Goal: Information Seeking & Learning: Learn about a topic

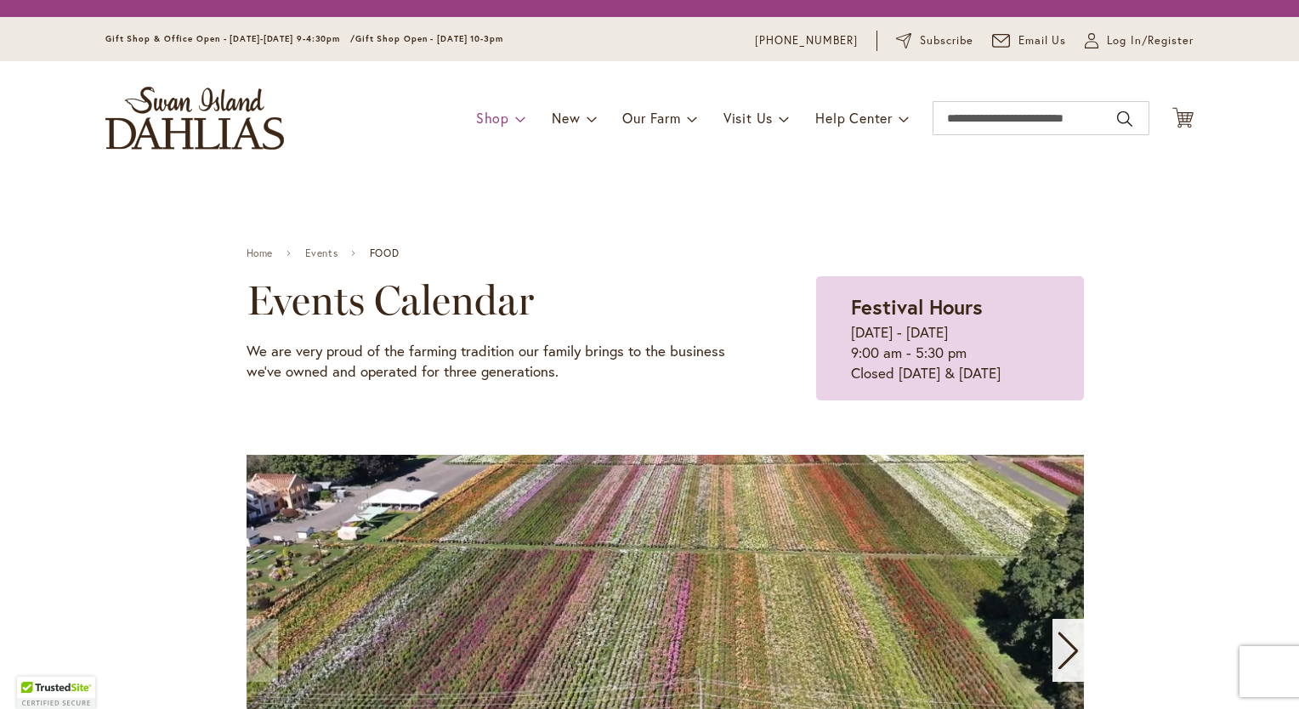
click at [487, 118] on span "Shop" at bounding box center [492, 118] width 33 height 18
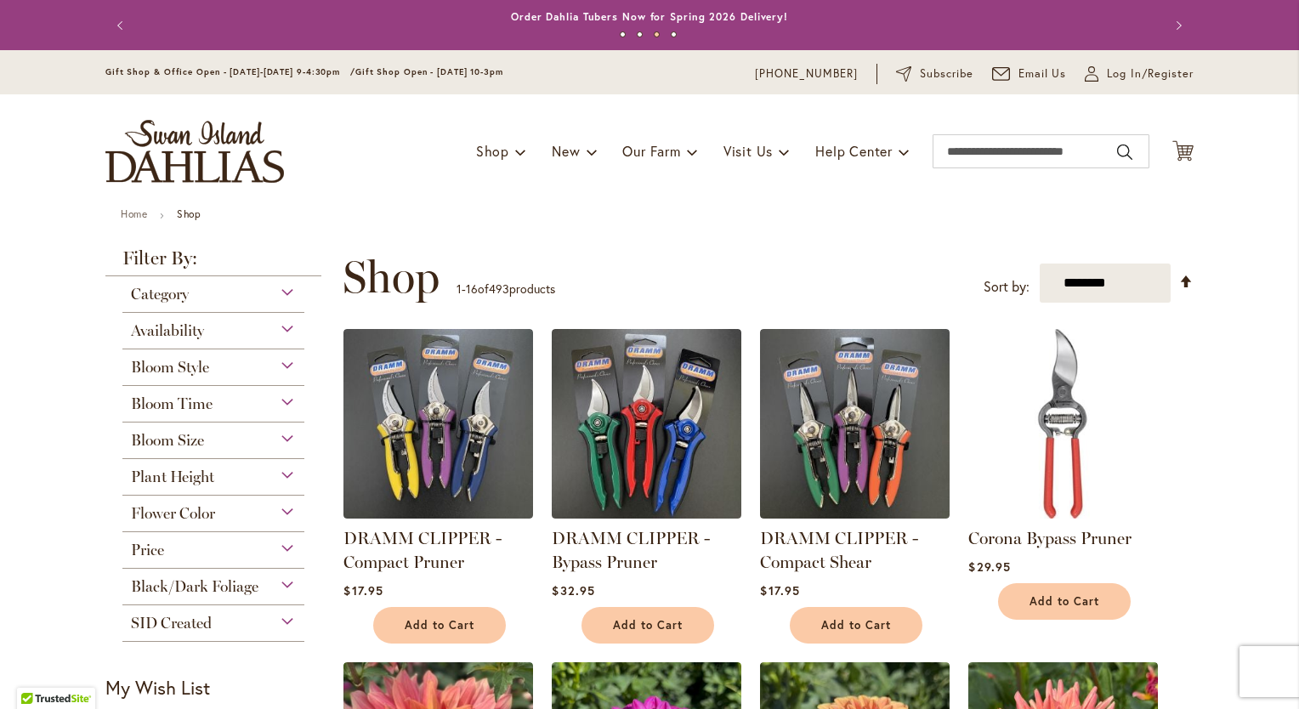
click at [281, 366] on div "Bloom Style" at bounding box center [213, 362] width 182 height 27
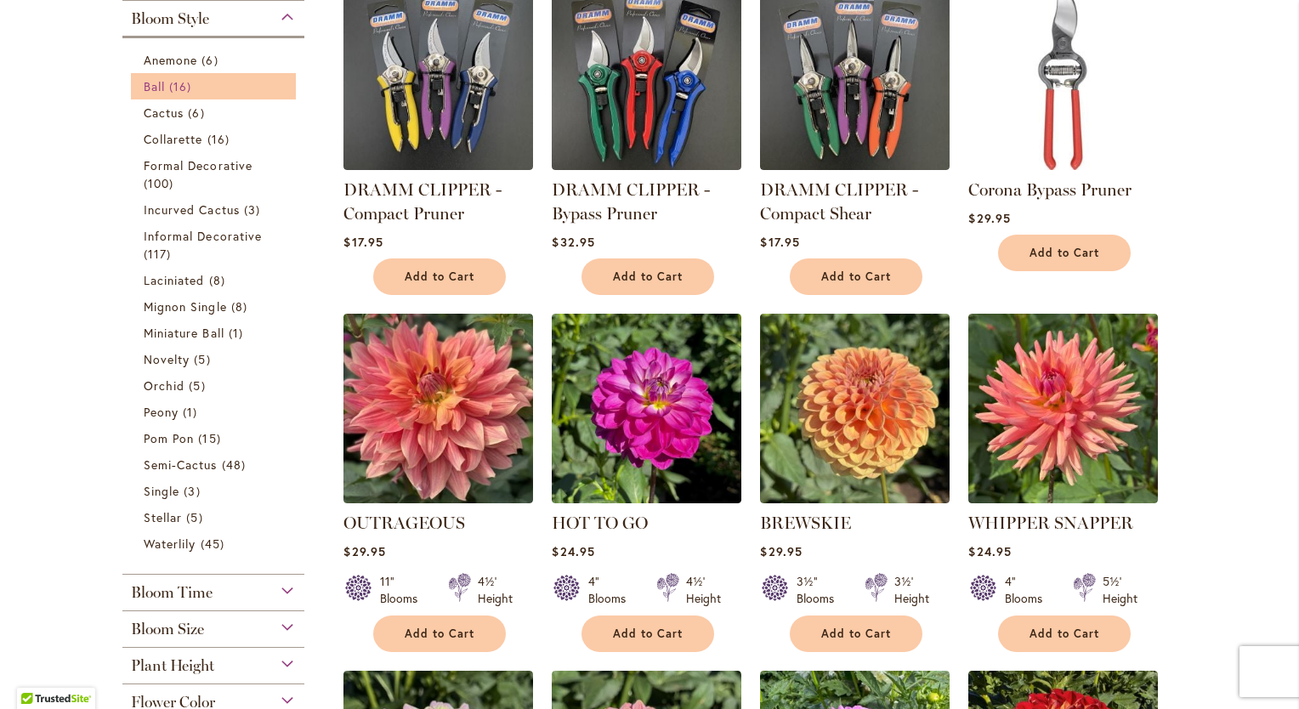
click at [160, 83] on link "Ball 16 items" at bounding box center [216, 86] width 144 height 18
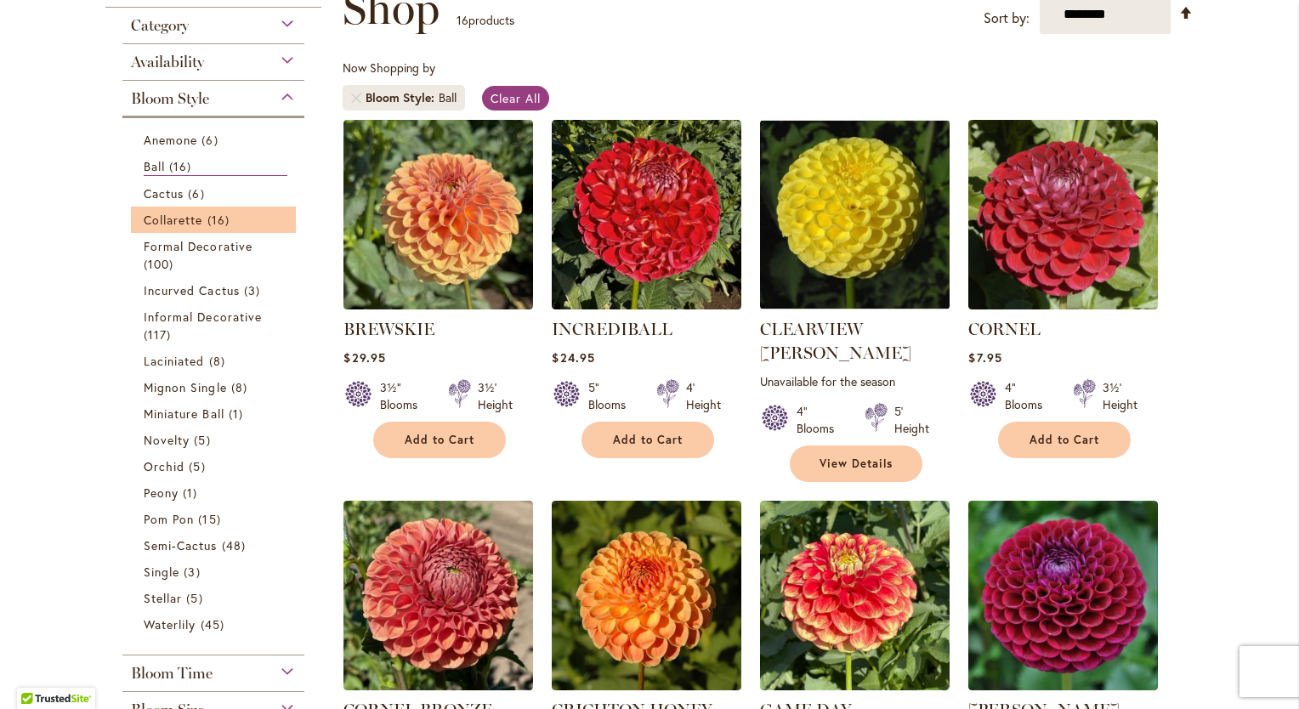
scroll to position [279, 0]
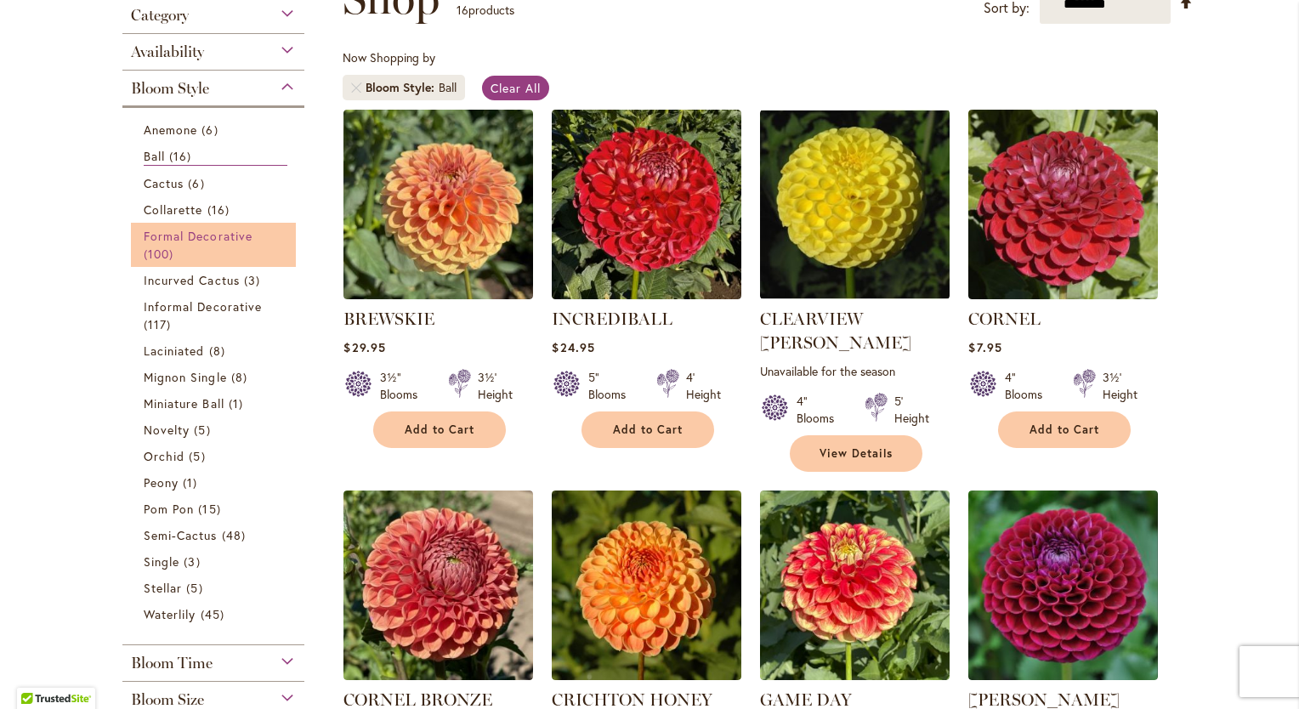
click at [219, 232] on span "Formal Decorative" at bounding box center [198, 236] width 109 height 16
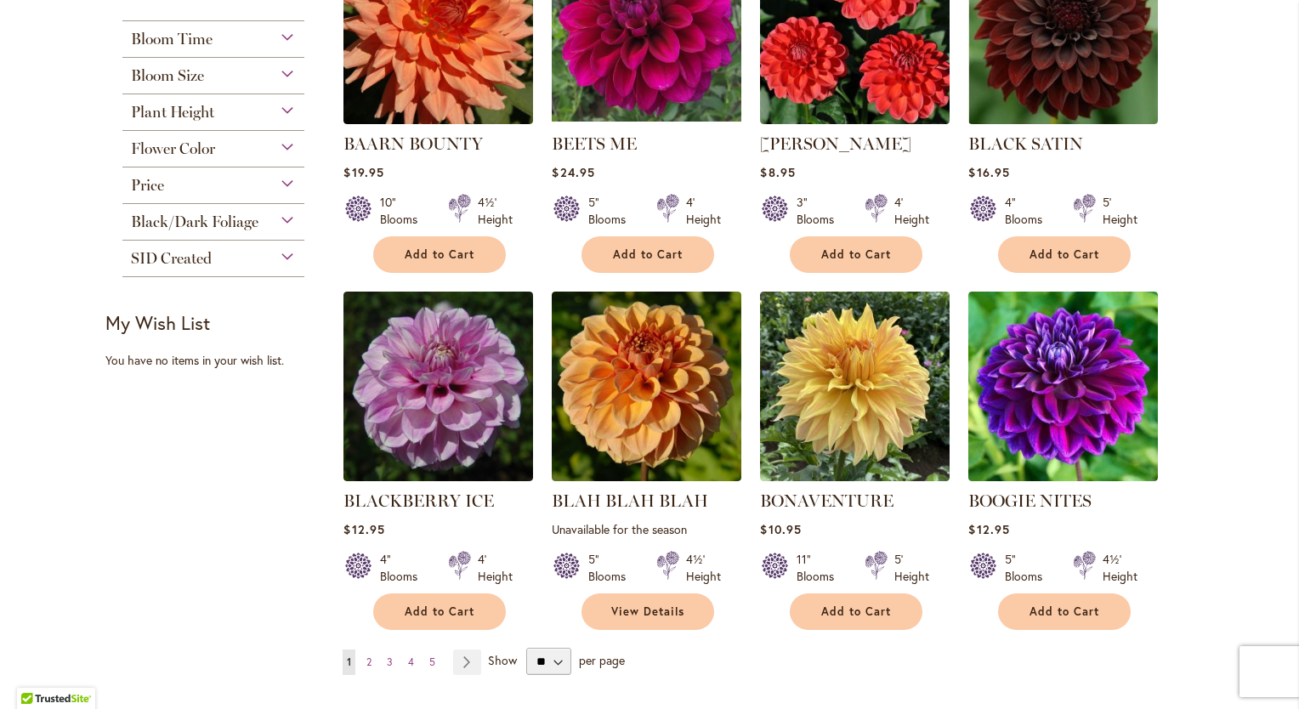
scroll to position [1401, 0]
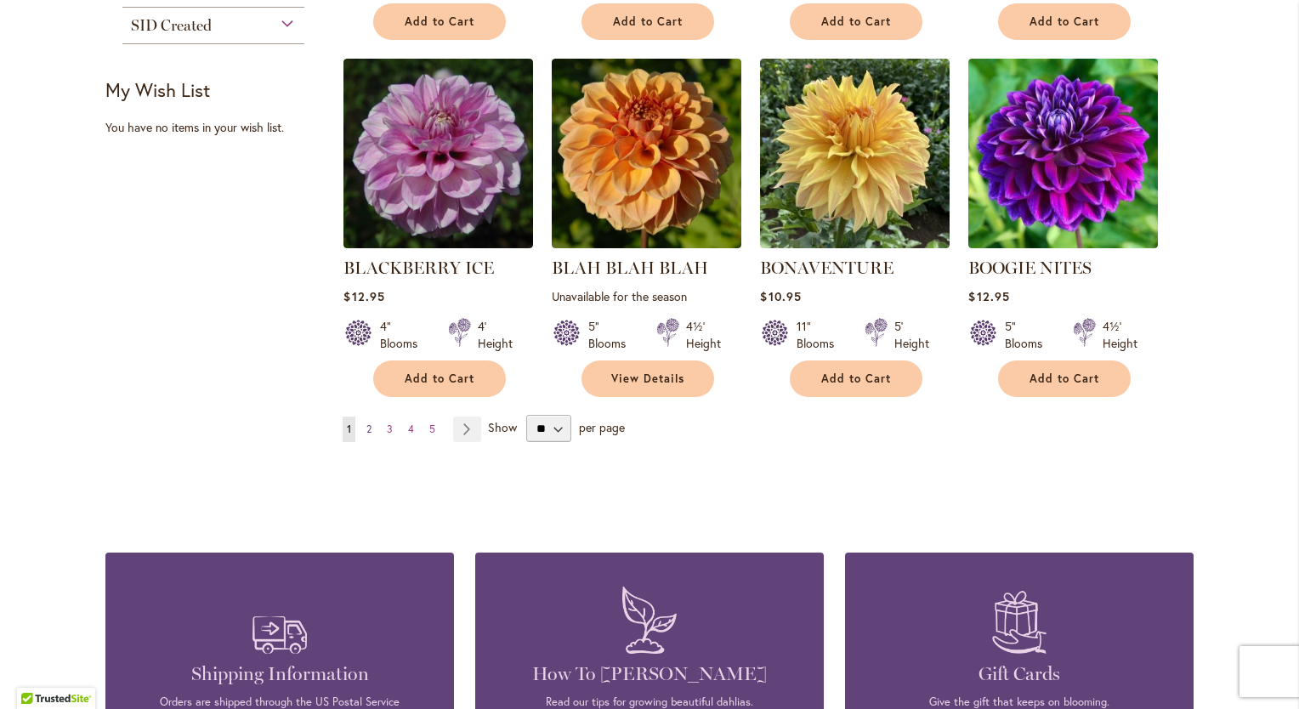
click at [366, 423] on span "2" at bounding box center [368, 429] width 5 height 13
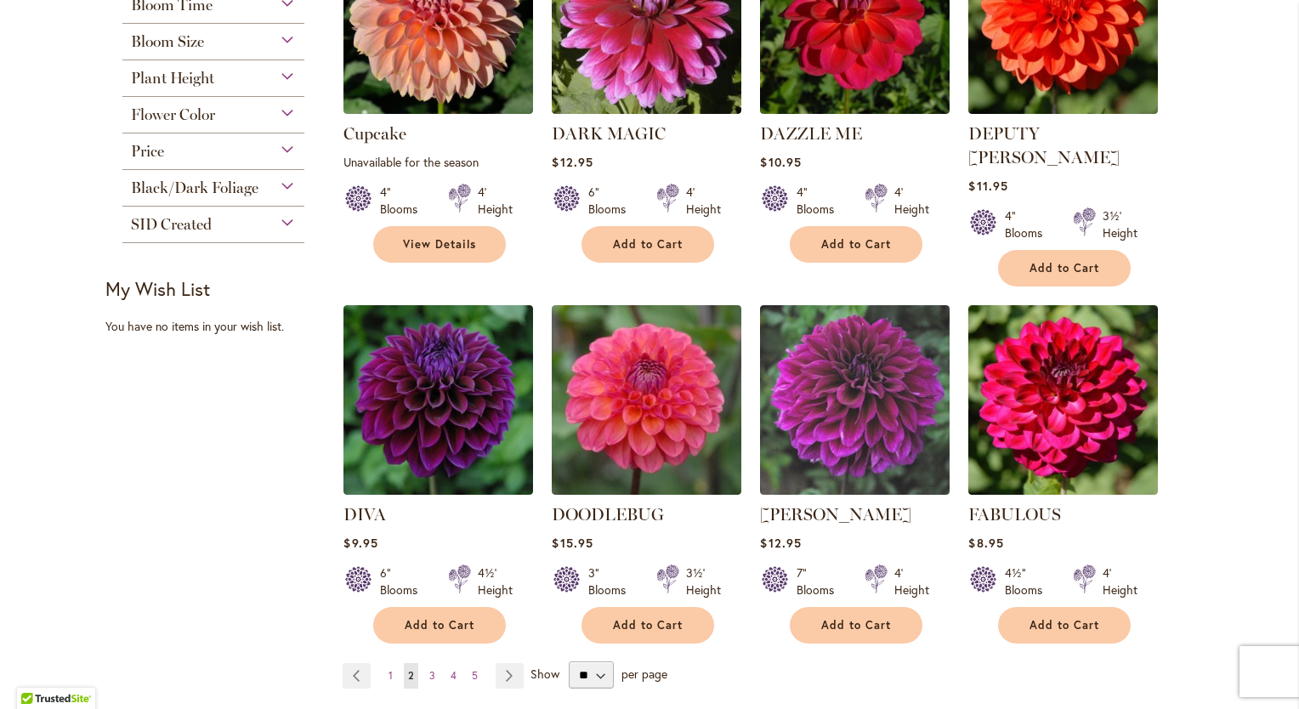
scroll to position [1272, 0]
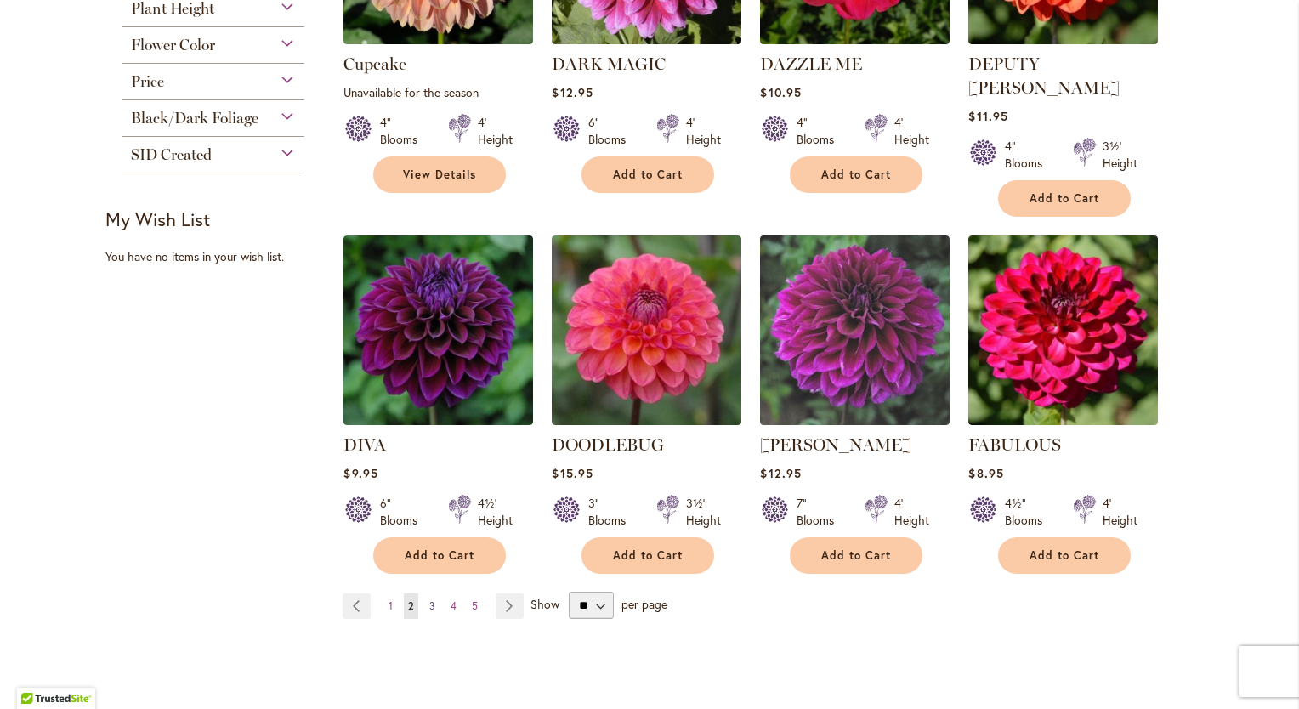
click at [429, 599] on span "3" at bounding box center [432, 605] width 6 height 13
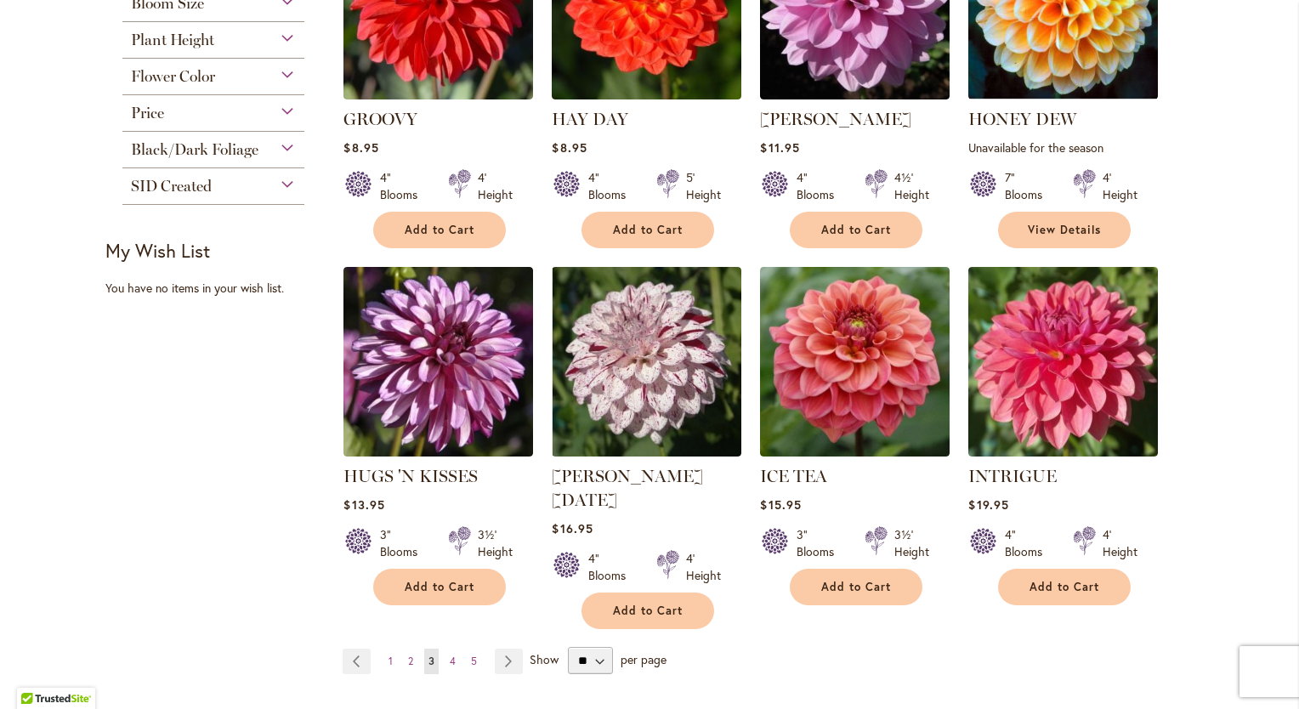
scroll to position [1289, 0]
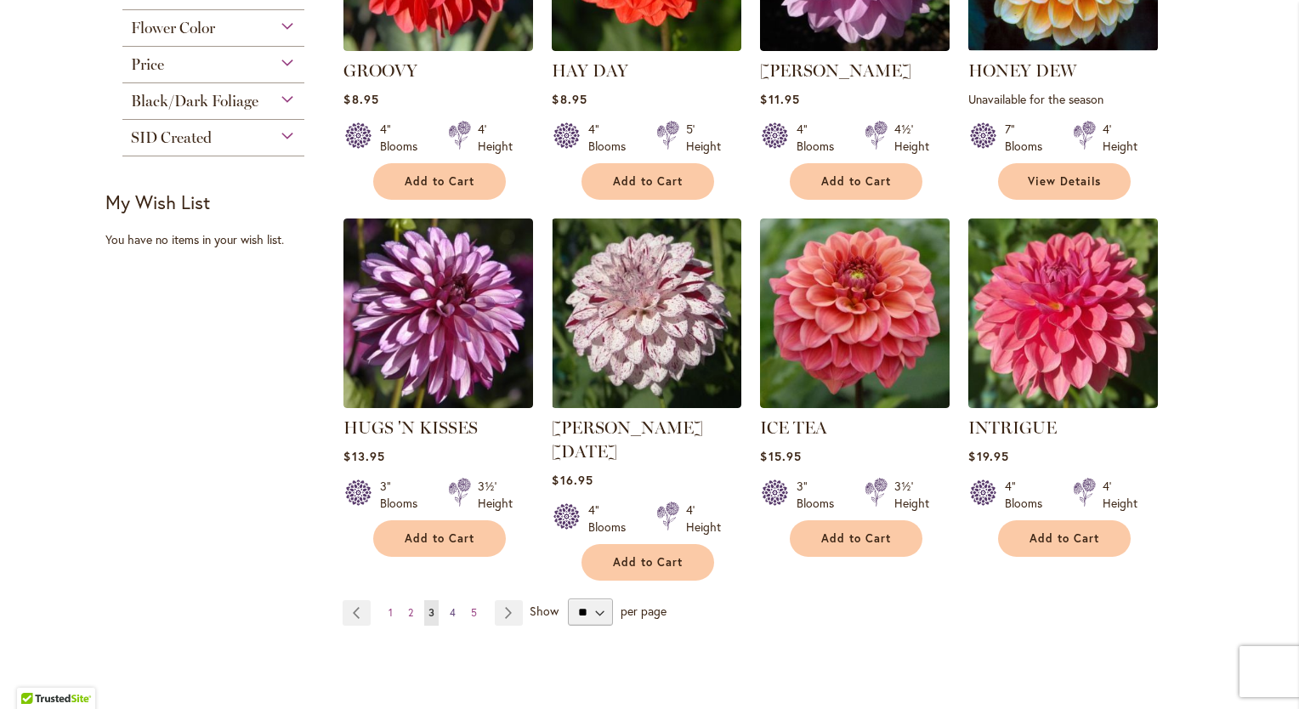
click at [450, 600] on link "Page 4" at bounding box center [453, 613] width 14 height 26
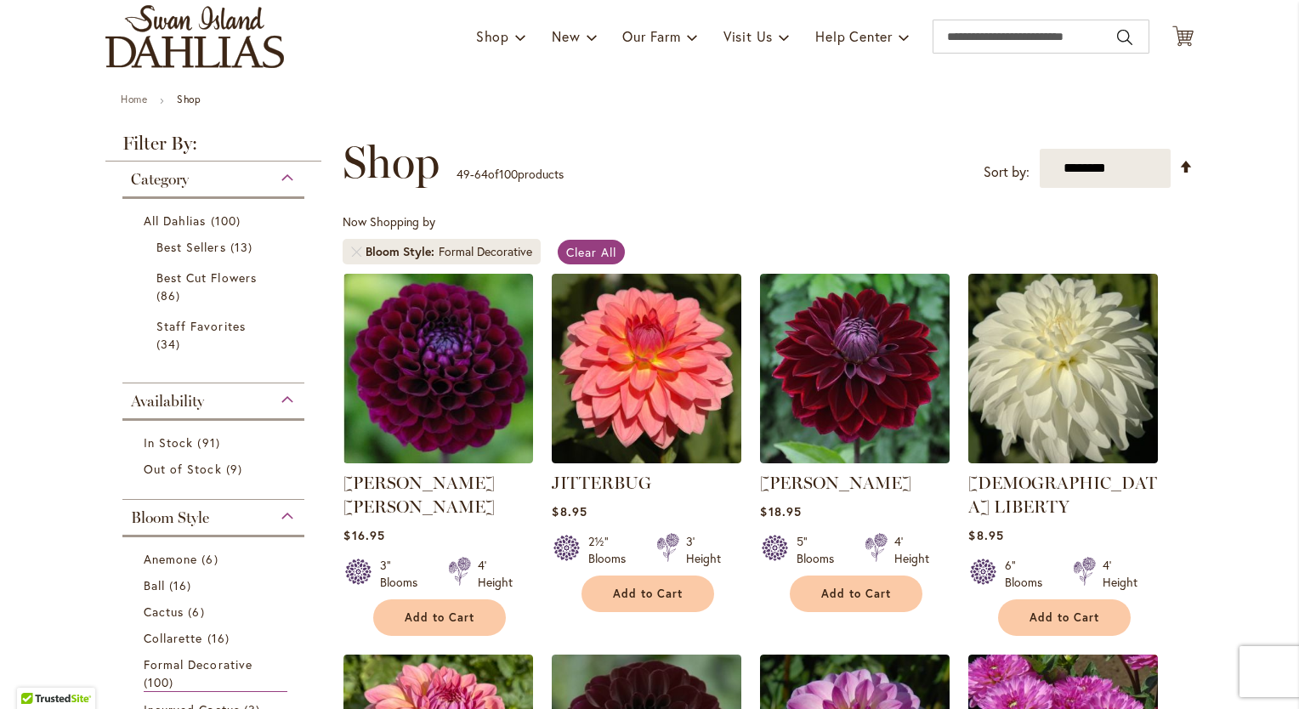
scroll to position [116, 0]
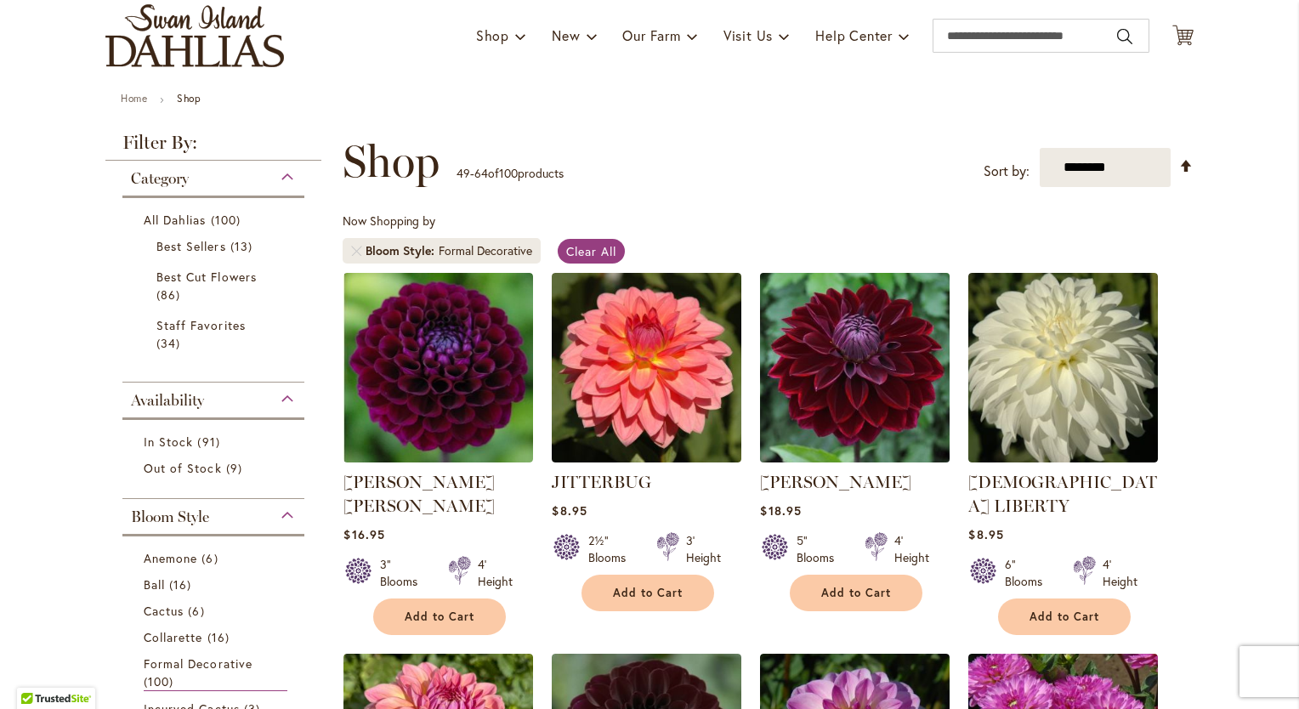
click at [830, 365] on img at bounding box center [855, 367] width 199 height 199
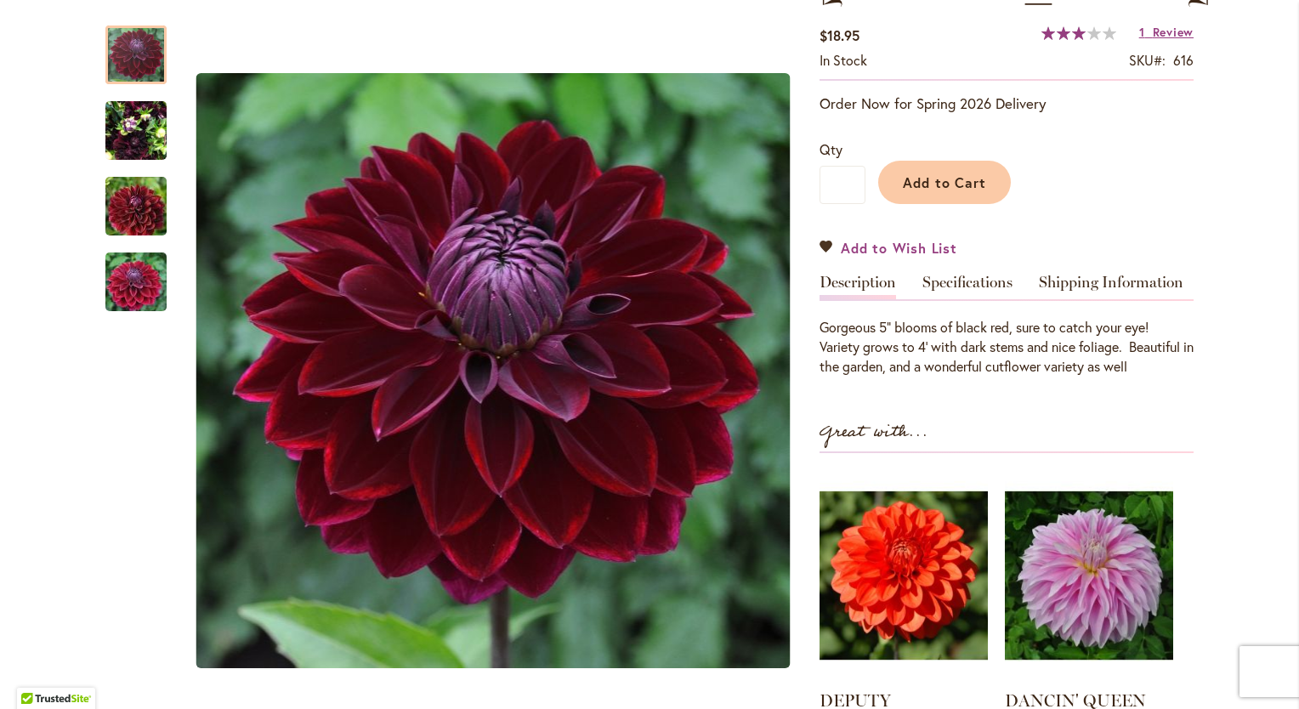
scroll to position [292, 0]
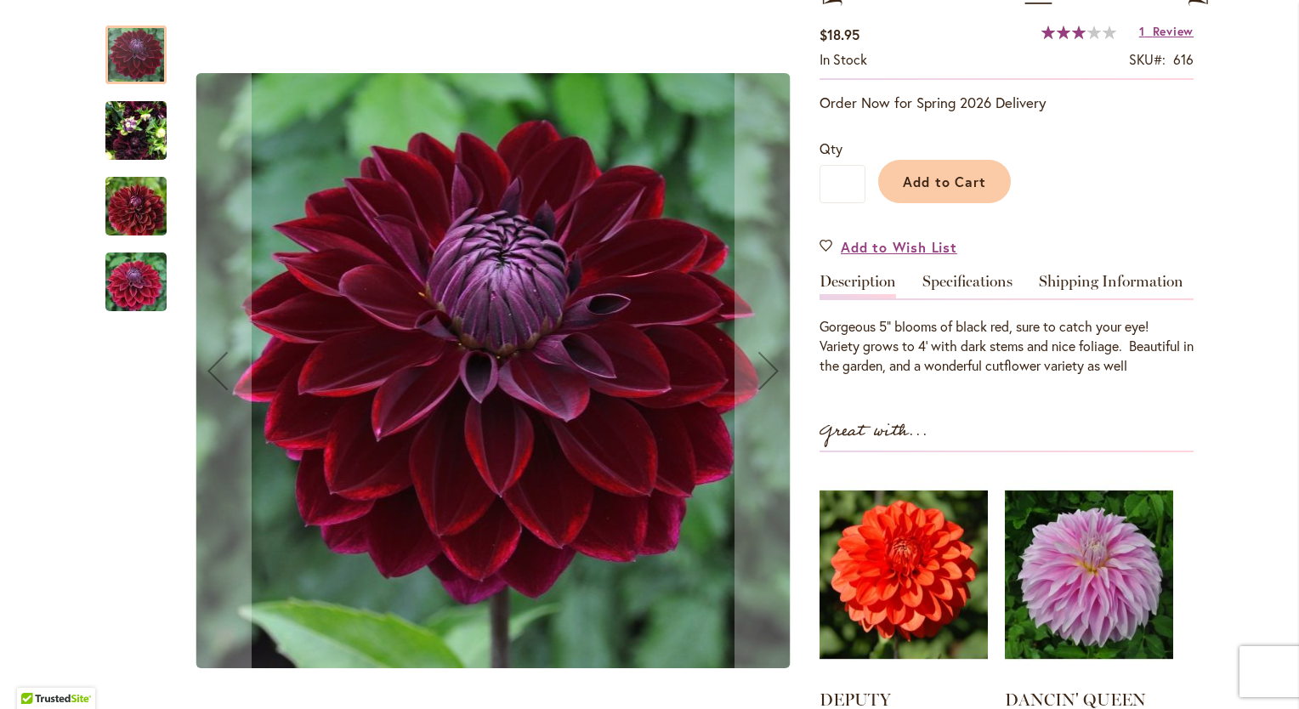
click at [128, 134] on img "Kaisha Lea" at bounding box center [135, 131] width 61 height 82
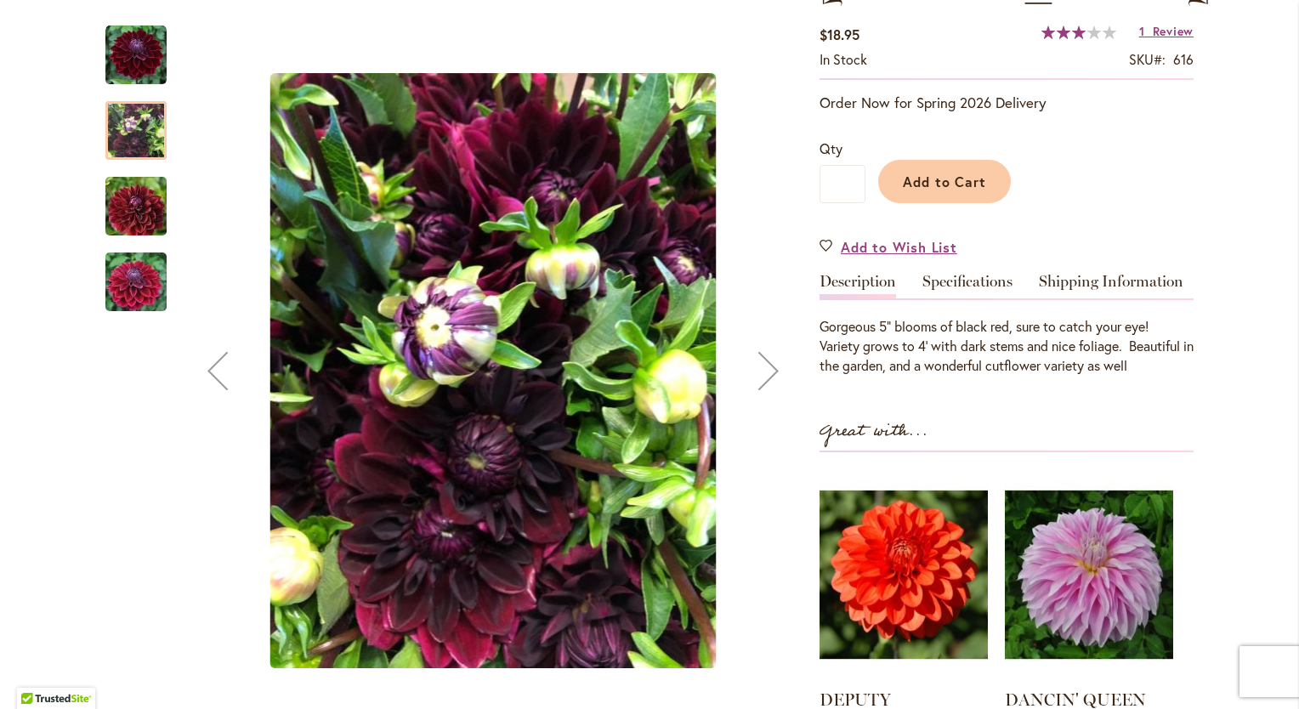
click at [136, 196] on img "Kaisha Lea" at bounding box center [136, 207] width 122 height 82
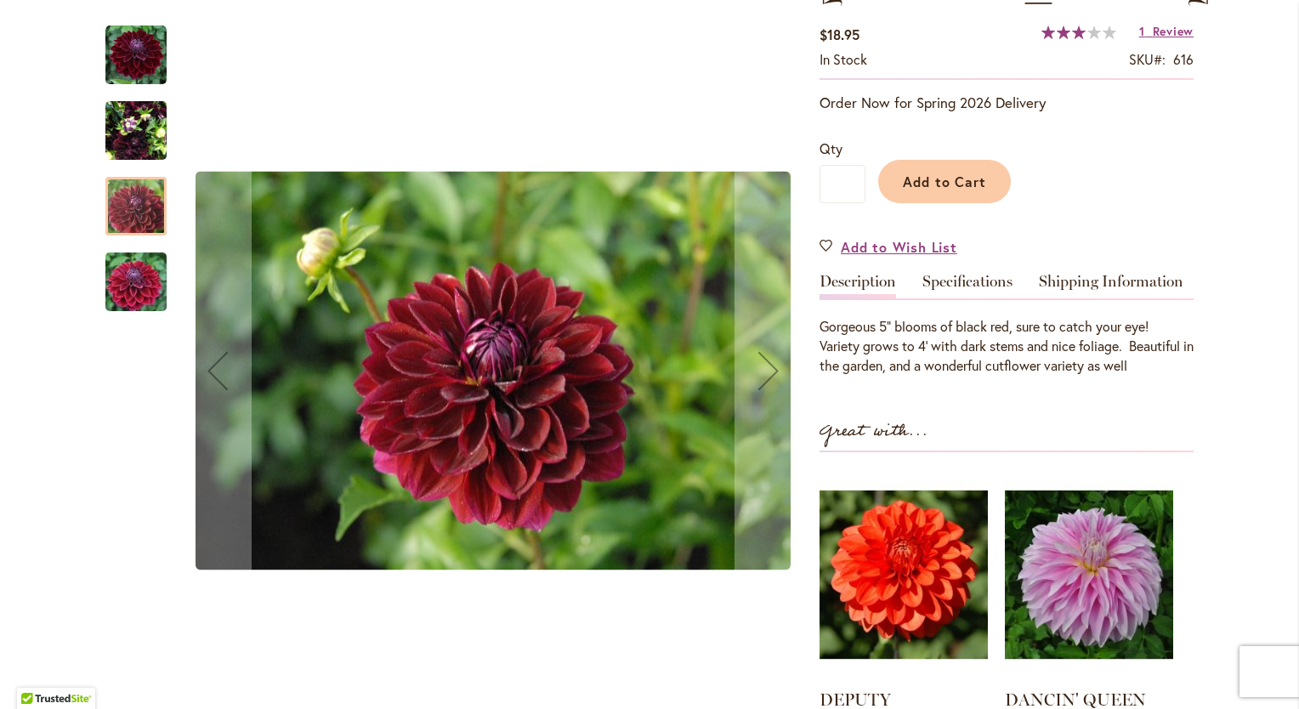
click at [140, 278] on img "Kaisha Lea" at bounding box center [136, 282] width 122 height 82
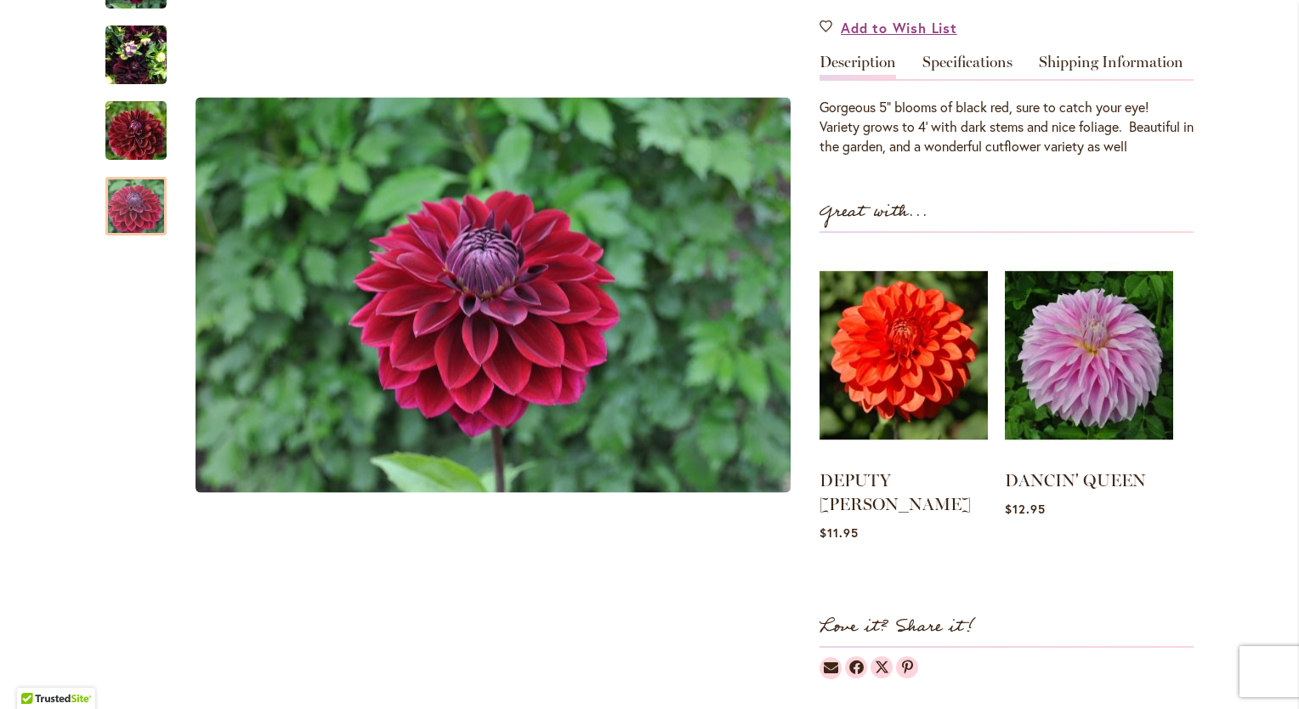
scroll to position [510, 0]
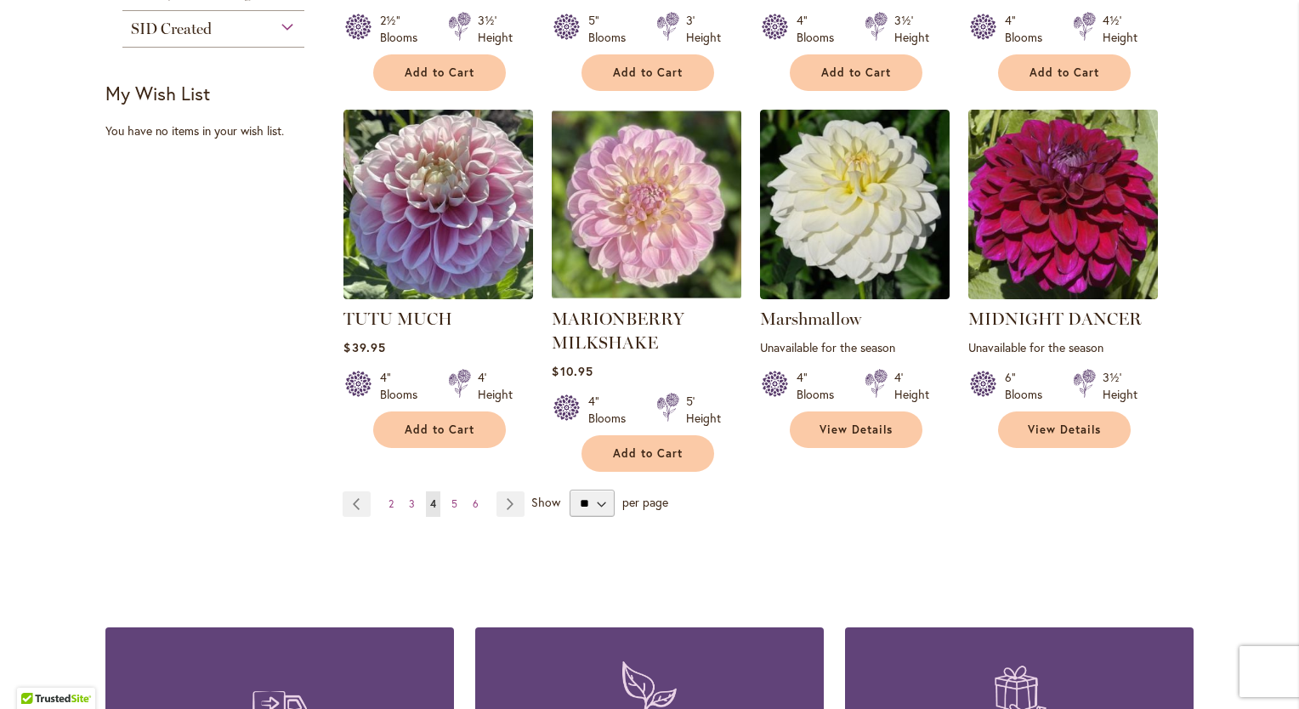
scroll to position [1398, 0]
click at [451, 497] on span "5" at bounding box center [454, 503] width 6 height 13
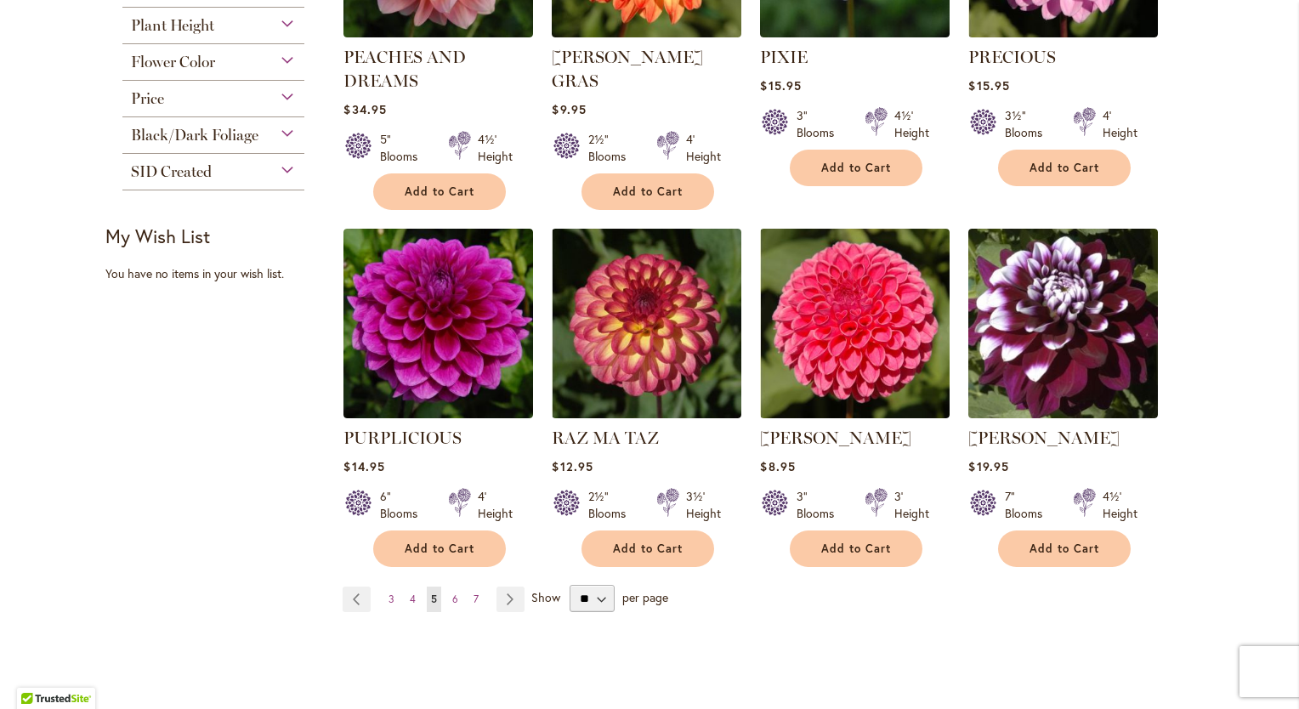
scroll to position [1258, 0]
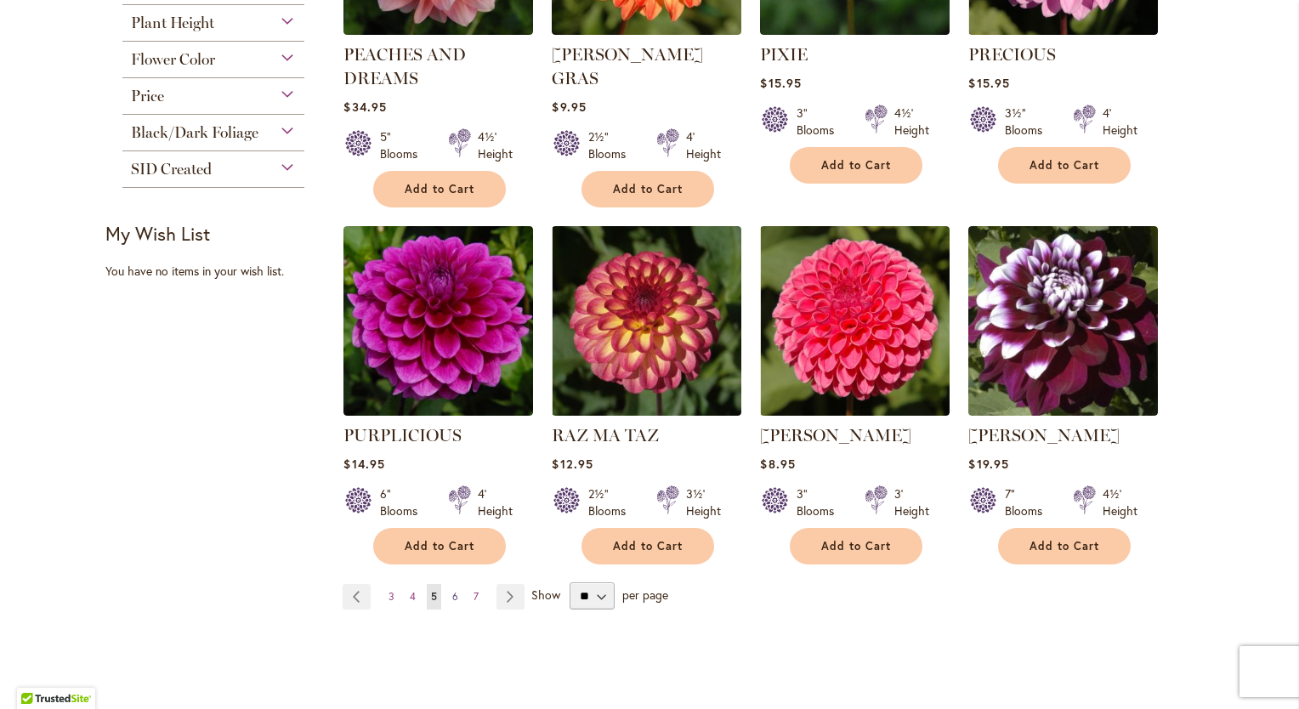
click at [452, 595] on span "6" at bounding box center [455, 596] width 6 height 13
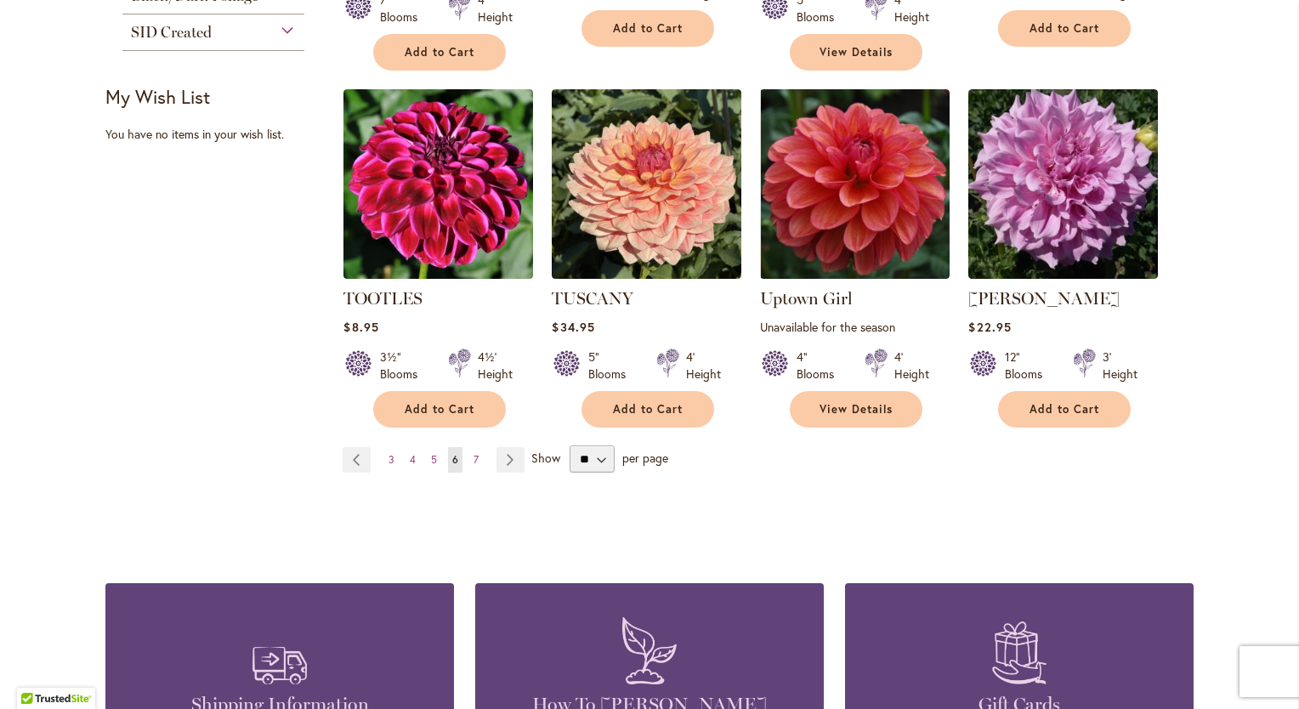
scroll to position [1396, 0]
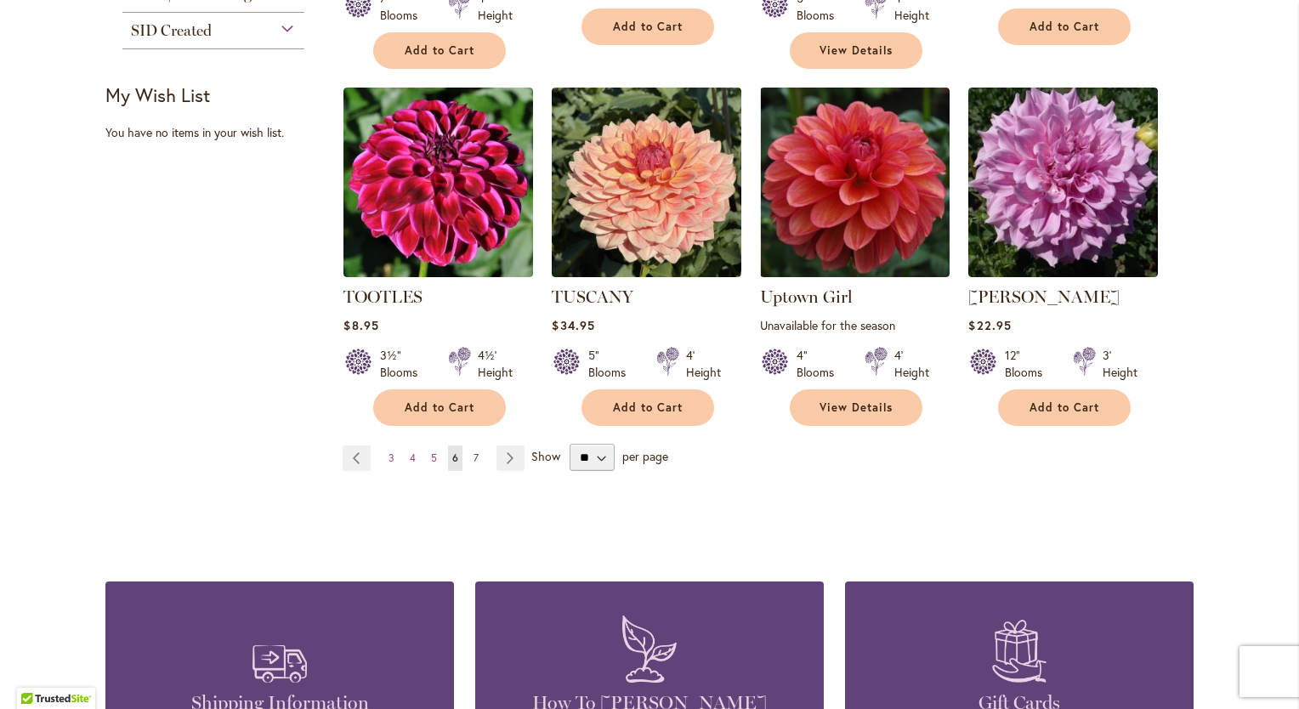
click at [474, 454] on span "7" at bounding box center [476, 457] width 5 height 13
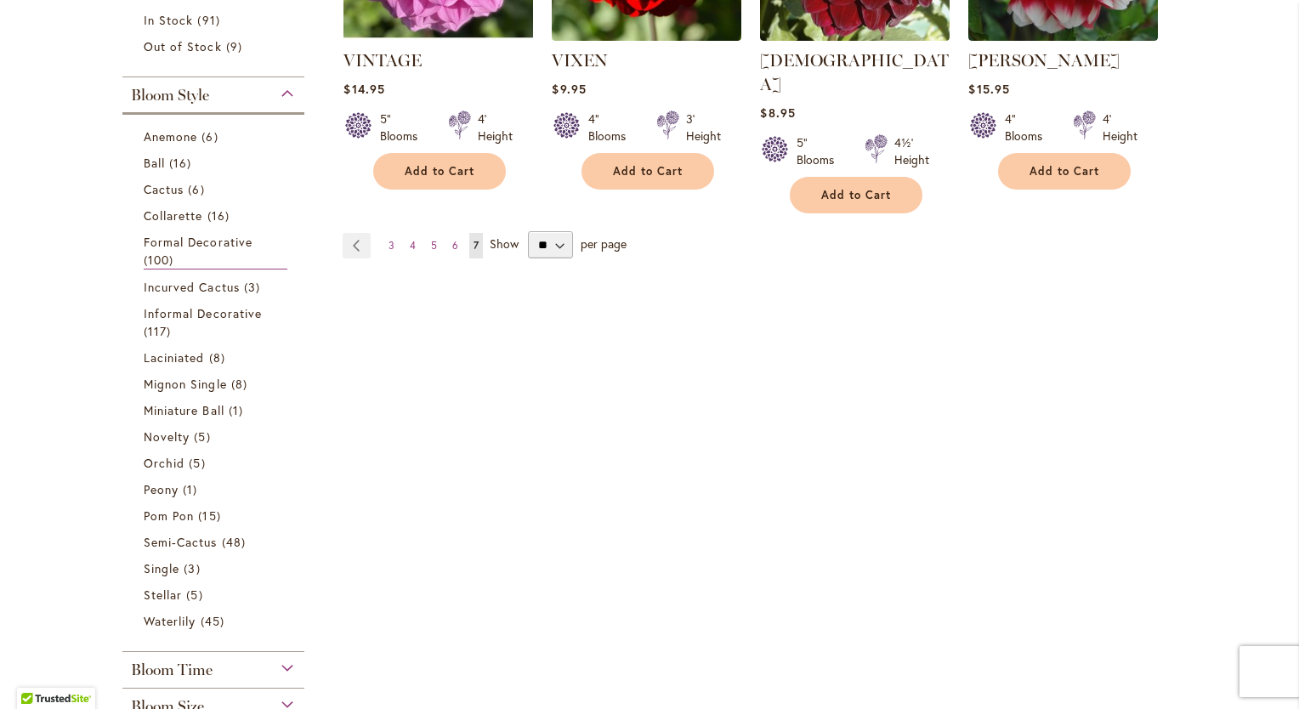
scroll to position [537, 0]
click at [185, 314] on span "Informal Decorative" at bounding box center [203, 313] width 118 height 16
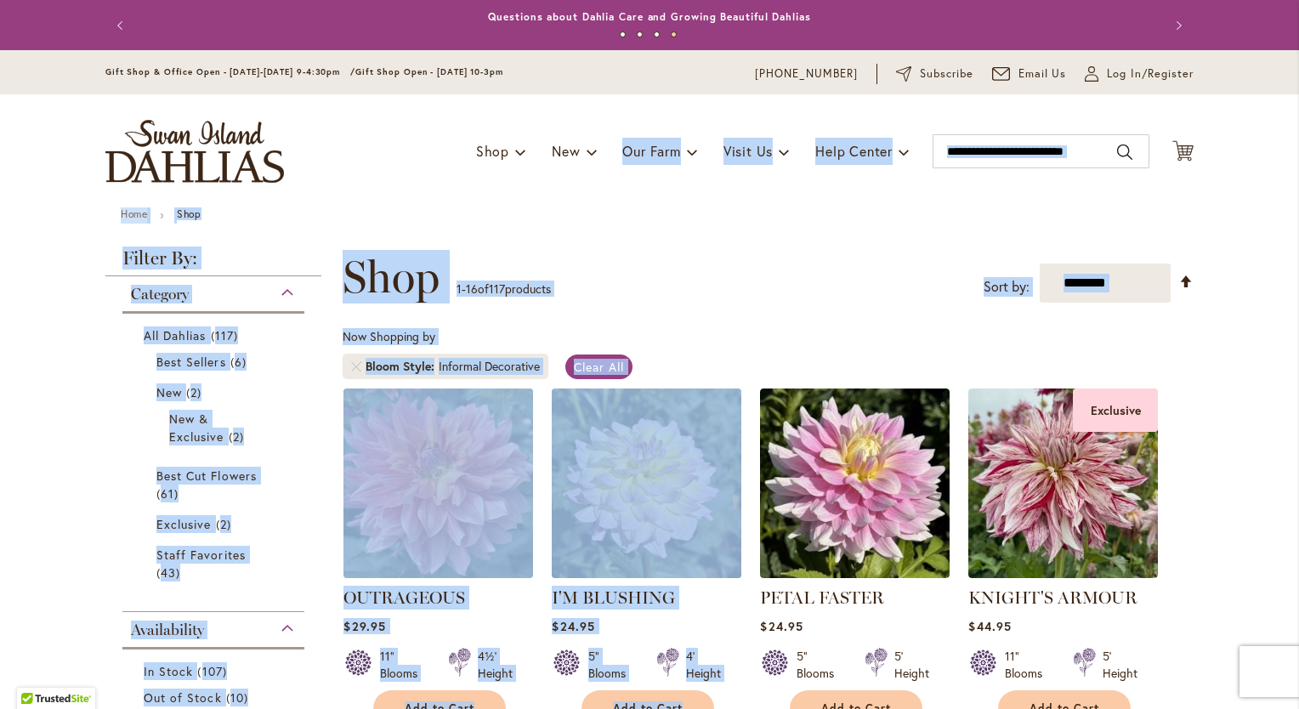
drag, startPoint x: 752, startPoint y: 495, endPoint x: 765, endPoint y: 84, distance: 410.9
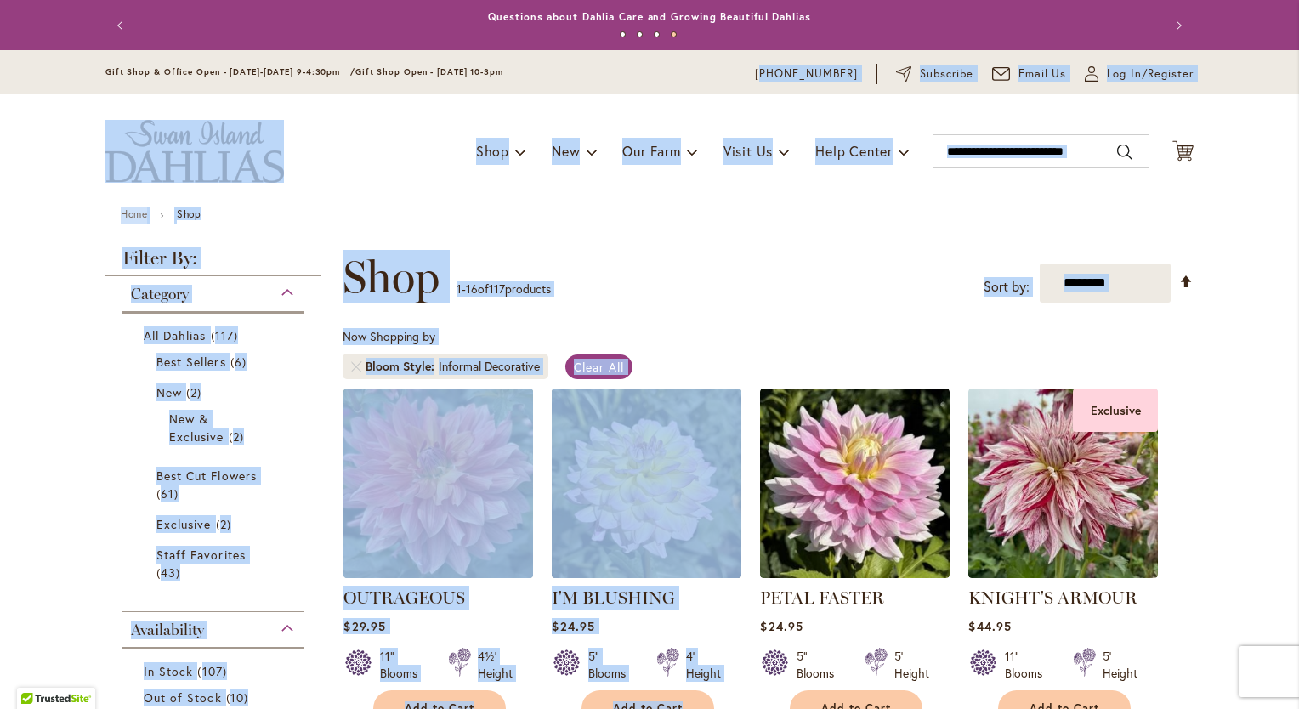
drag, startPoint x: 765, startPoint y: 84, endPoint x: 805, endPoint y: 242, distance: 163.1
